Goal: Complete application form: Complete application form

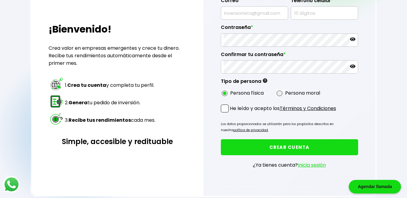
scroll to position [90, 0]
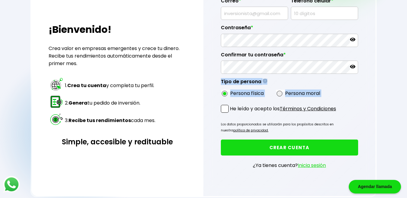
drag, startPoint x: 407, startPoint y: 92, endPoint x: 411, endPoint y: 109, distance: 17.6
click at [407, 109] on html "Agendar llamada Regresar ¡Bienvenido! Crea valor en empresas emergentes y crece…" at bounding box center [203, 58] width 407 height 296
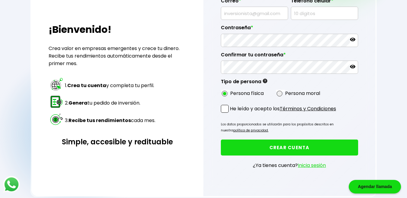
click at [381, 91] on div "Regresar ¡Bienvenido! Crea valor en empresas emergentes y crece tu dinero. Reci…" at bounding box center [203, 58] width 407 height 296
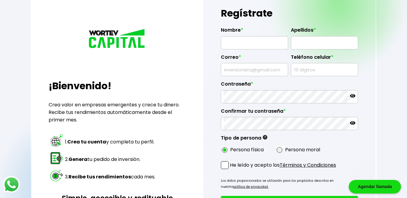
scroll to position [26, 0]
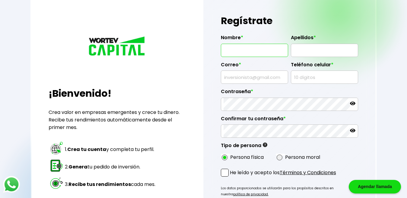
click at [235, 50] on input "text" at bounding box center [255, 50] width 62 height 13
type input "[PERSON_NAME]"
type input "[EMAIL_ADDRESS][DOMAIN_NAME]"
type input "1119129"
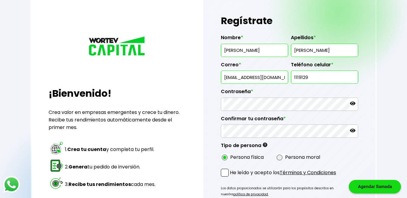
drag, startPoint x: 280, startPoint y: 78, endPoint x: 223, endPoint y: 78, distance: 56.8
click at [223, 78] on div "[EMAIL_ADDRESS][DOMAIN_NAME]" at bounding box center [254, 77] width 67 height 13
type input "[EMAIL_ADDRESS][DOMAIN_NAME]"
click at [329, 75] on input "1119129" at bounding box center [325, 77] width 62 height 13
type input "1"
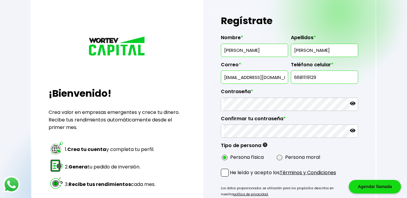
type input "6681119129"
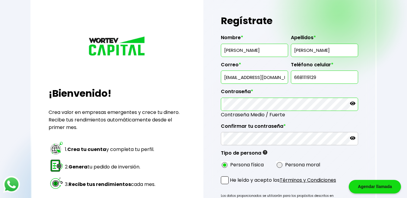
click at [354, 104] on icon at bounding box center [352, 103] width 5 height 5
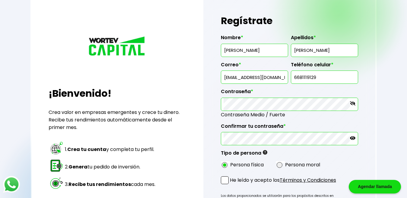
click at [351, 138] on icon at bounding box center [352, 138] width 5 height 4
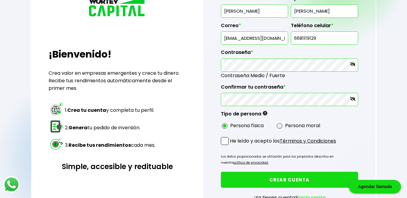
scroll to position [106, 0]
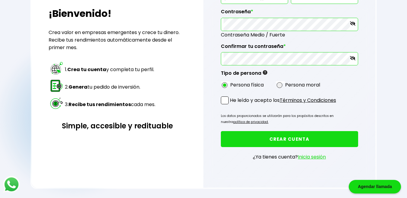
click at [225, 102] on span at bounding box center [225, 101] width 8 height 8
click at [231, 105] on input "He leído y acepto los Términos y Condiciones" at bounding box center [231, 105] width 0 height 0
drag, startPoint x: 261, startPoint y: 136, endPoint x: 255, endPoint y: 137, distance: 5.6
click at [255, 137] on button "CREAR CUENTA" at bounding box center [289, 139] width 137 height 16
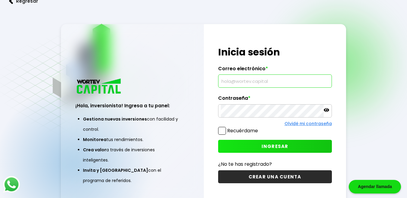
click at [241, 85] on input "text" at bounding box center [275, 81] width 108 height 13
type input "[EMAIL_ADDRESS][DOMAIN_NAME]"
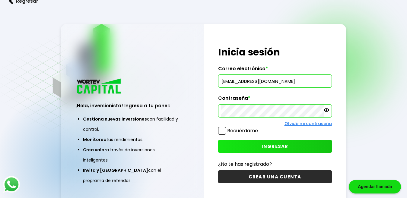
click at [327, 110] on icon at bounding box center [326, 110] width 5 height 4
click at [223, 131] on span at bounding box center [222, 131] width 8 height 8
click at [259, 128] on input "Recuérdame" at bounding box center [259, 128] width 0 height 0
click at [254, 146] on button "INGRESAR" at bounding box center [275, 146] width 114 height 13
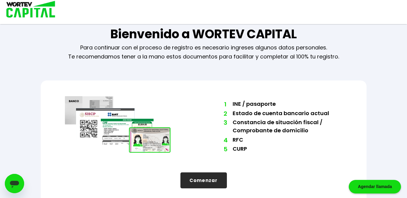
scroll to position [16, 0]
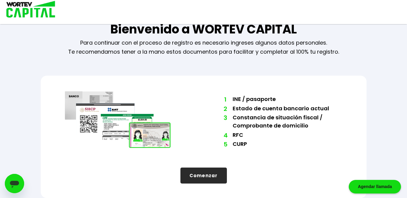
click at [197, 176] on button "Comenzar" at bounding box center [204, 176] width 46 height 16
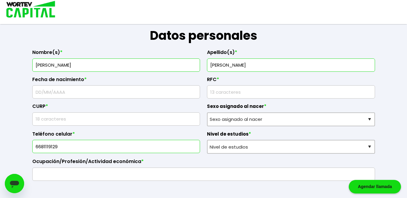
scroll to position [88, 0]
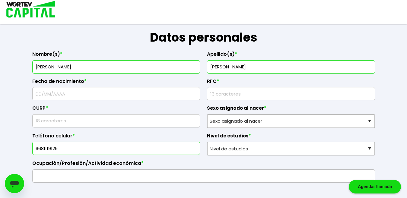
click at [36, 98] on input "text" at bounding box center [116, 94] width 163 height 13
type input "14/10/1993"
click at [251, 95] on input "rfc" at bounding box center [291, 94] width 163 height 13
type input "CAMD9310142M5"
click at [86, 128] on div "Teléfono celular * 6681119129" at bounding box center [116, 142] width 168 height 28
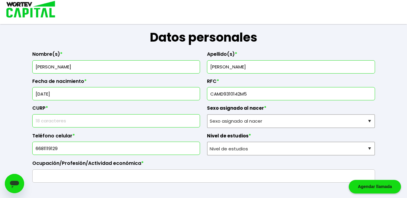
click at [86, 121] on input "text" at bounding box center [116, 121] width 163 height 13
type input "CAMD931014MSLSNN03"
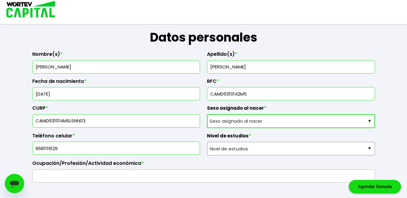
click at [274, 120] on select "Sexo asignado al nacer Hombre Mujer Prefiero no contestar" at bounding box center [291, 121] width 168 height 14
select select "Mujer"
click at [207, 114] on select "Sexo asignado al nacer Hombre Mujer Prefiero no contestar" at bounding box center [291, 121] width 168 height 14
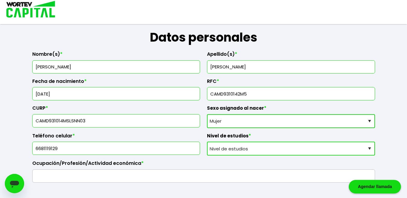
click at [248, 149] on select "Nivel de estudios Primaria Secundaria Bachillerato Licenciatura Posgrado" at bounding box center [291, 149] width 168 height 14
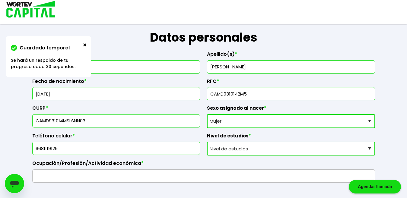
select select "Posgrado"
click at [207, 142] on select "Nivel de estudios Primaria Secundaria Bachillerato Licenciatura Posgrado" at bounding box center [291, 149] width 168 height 14
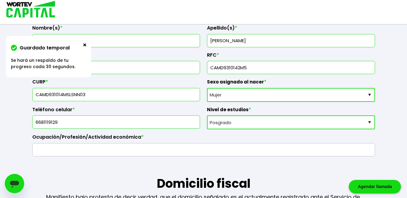
scroll to position [117, 0]
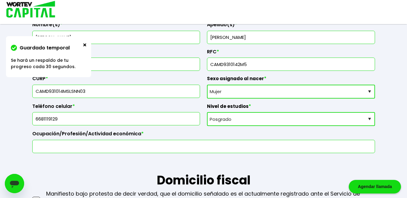
click at [123, 145] on input "text" at bounding box center [203, 146] width 337 height 13
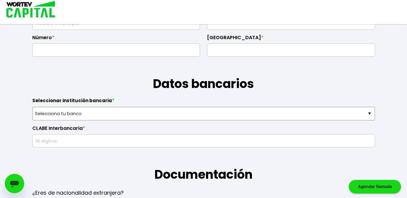
scroll to position [353, 0]
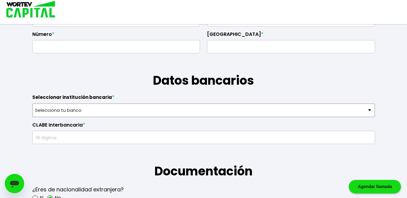
type input "Administración"
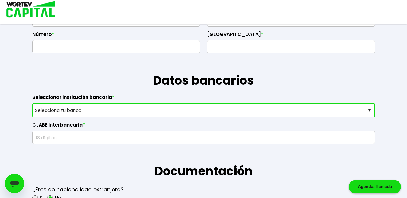
click at [365, 107] on select "Selecciona tu banco ABC Capital Actinver Afirme Albo ASP Banamex Banbajio Banco…" at bounding box center [203, 111] width 343 height 14
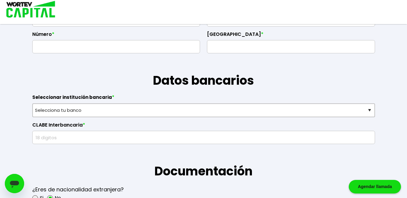
click at [399, 45] on div "Guardado temporal Se hará un respaldo de tu progreso cada 30 segundos. La sigui…" at bounding box center [203, 157] width 407 height 1020
